Goal: Check status: Check status

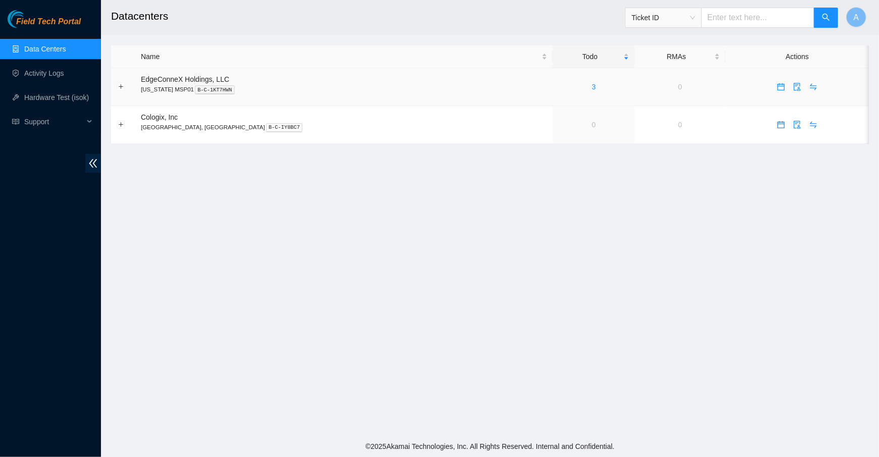
click at [558, 90] on div "3" at bounding box center [593, 86] width 71 height 11
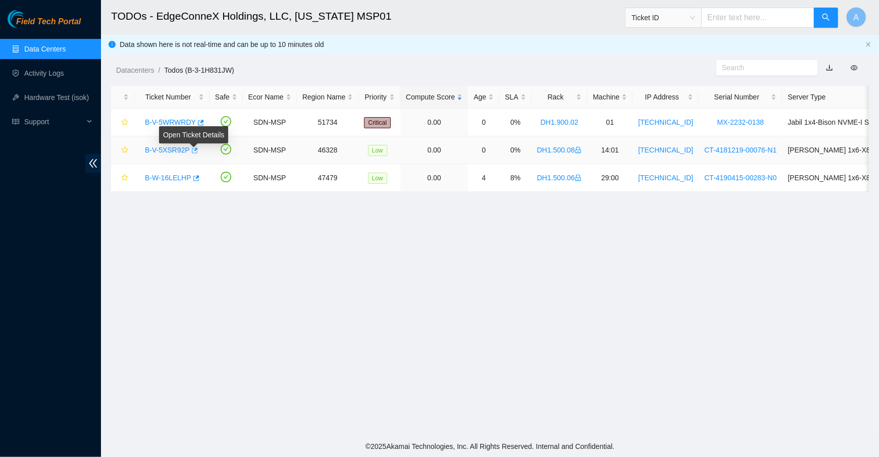
click at [195, 147] on div "Open Ticket Details" at bounding box center [193, 138] width 69 height 24
click at [196, 148] on icon "button" at bounding box center [195, 150] width 6 height 6
click at [200, 120] on icon "button" at bounding box center [199, 122] width 7 height 7
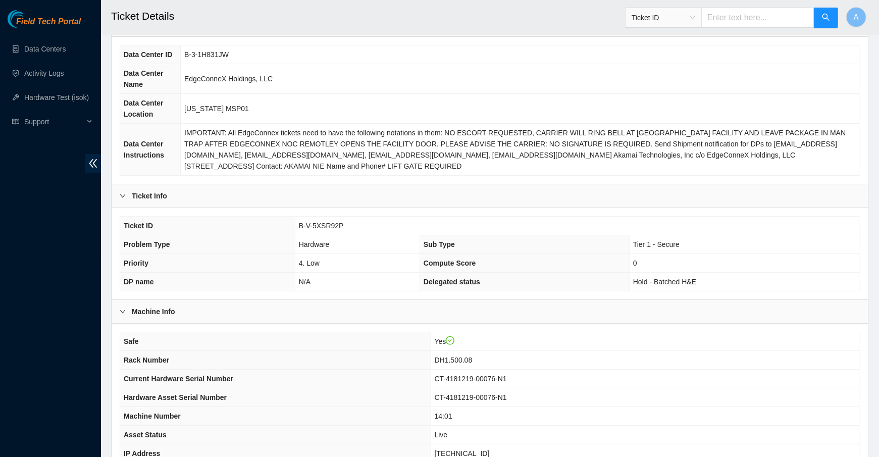
scroll to position [223, 0]
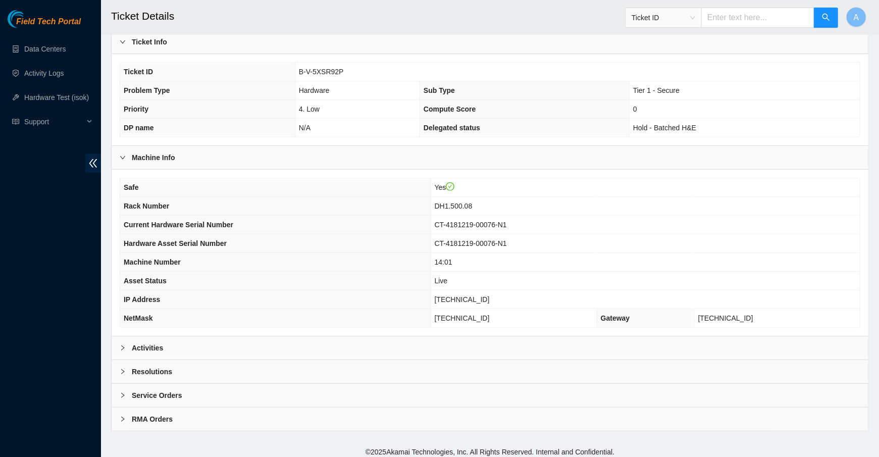
click at [214, 353] on div "Activities" at bounding box center [490, 347] width 757 height 23
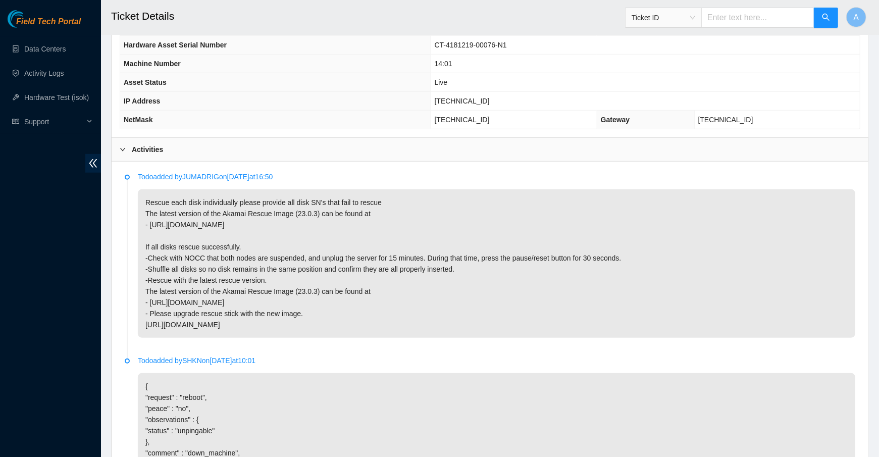
scroll to position [427, 0]
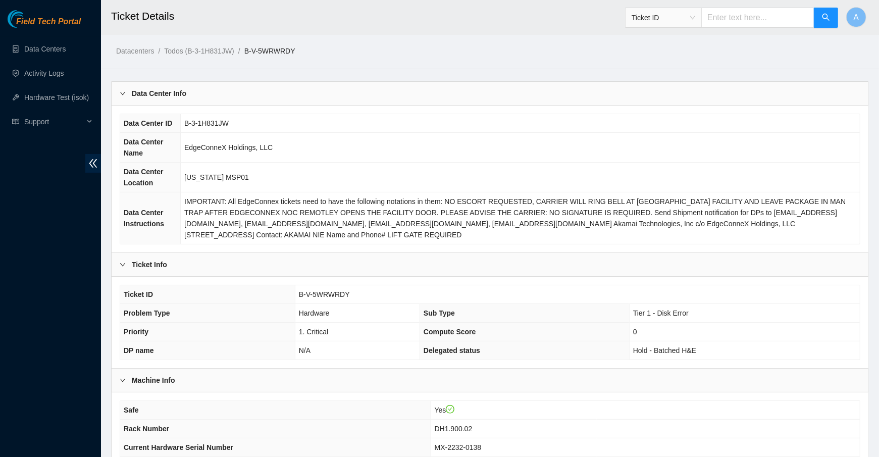
scroll to position [223, 0]
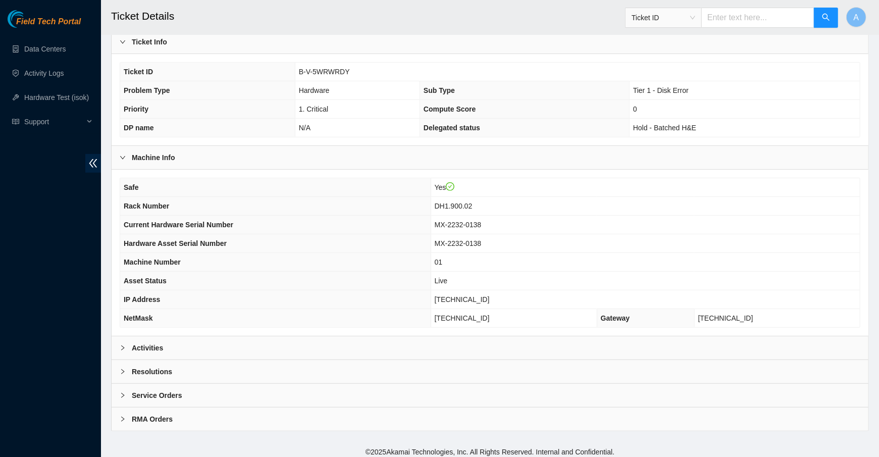
click at [176, 347] on div "Activities" at bounding box center [490, 347] width 757 height 23
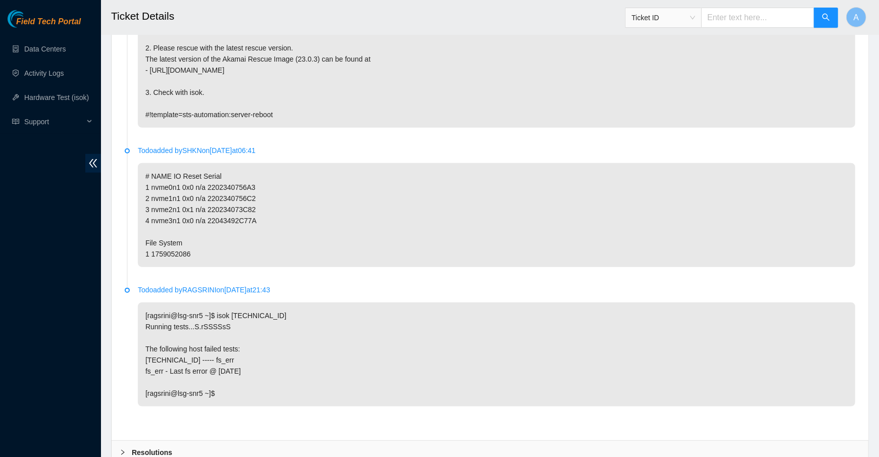
scroll to position [667, 0]
